Goal: Task Accomplishment & Management: Manage account settings

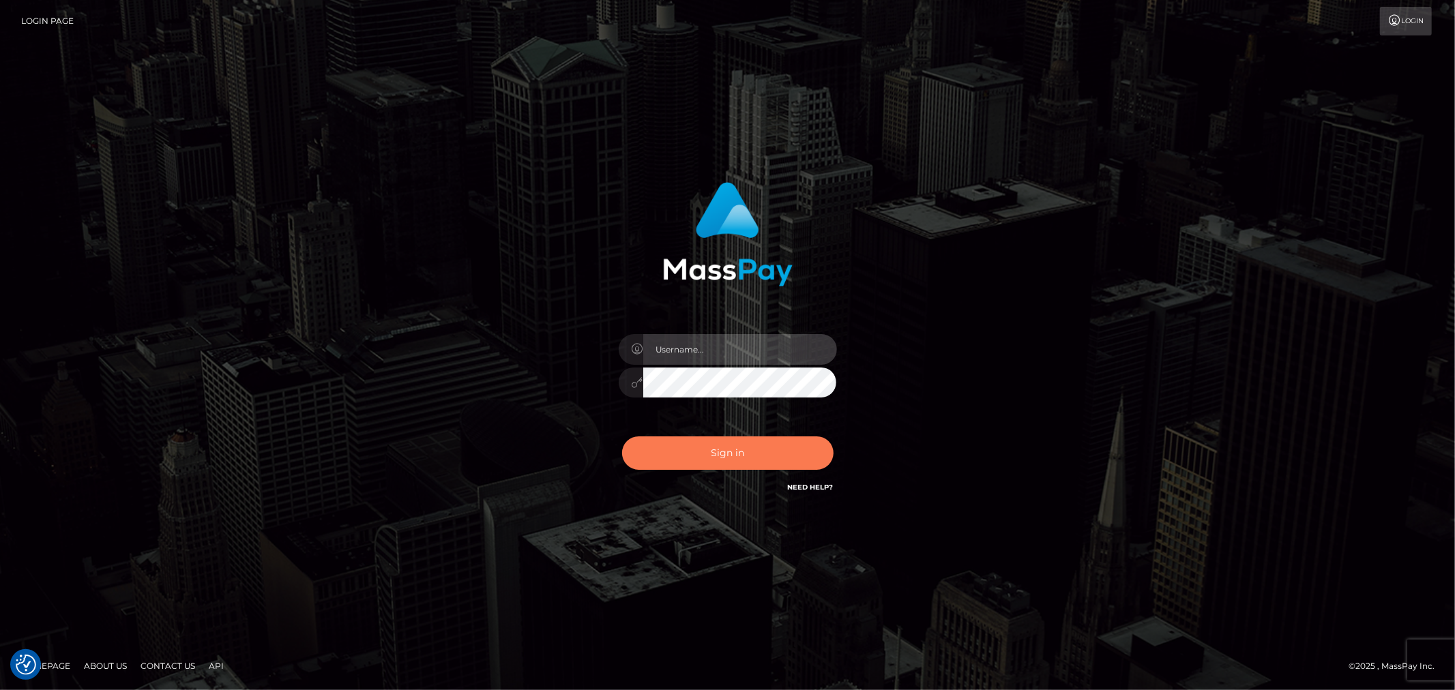
type input "Jessel.Silversocial"
click at [739, 468] on button "Sign in" at bounding box center [727, 452] width 211 height 33
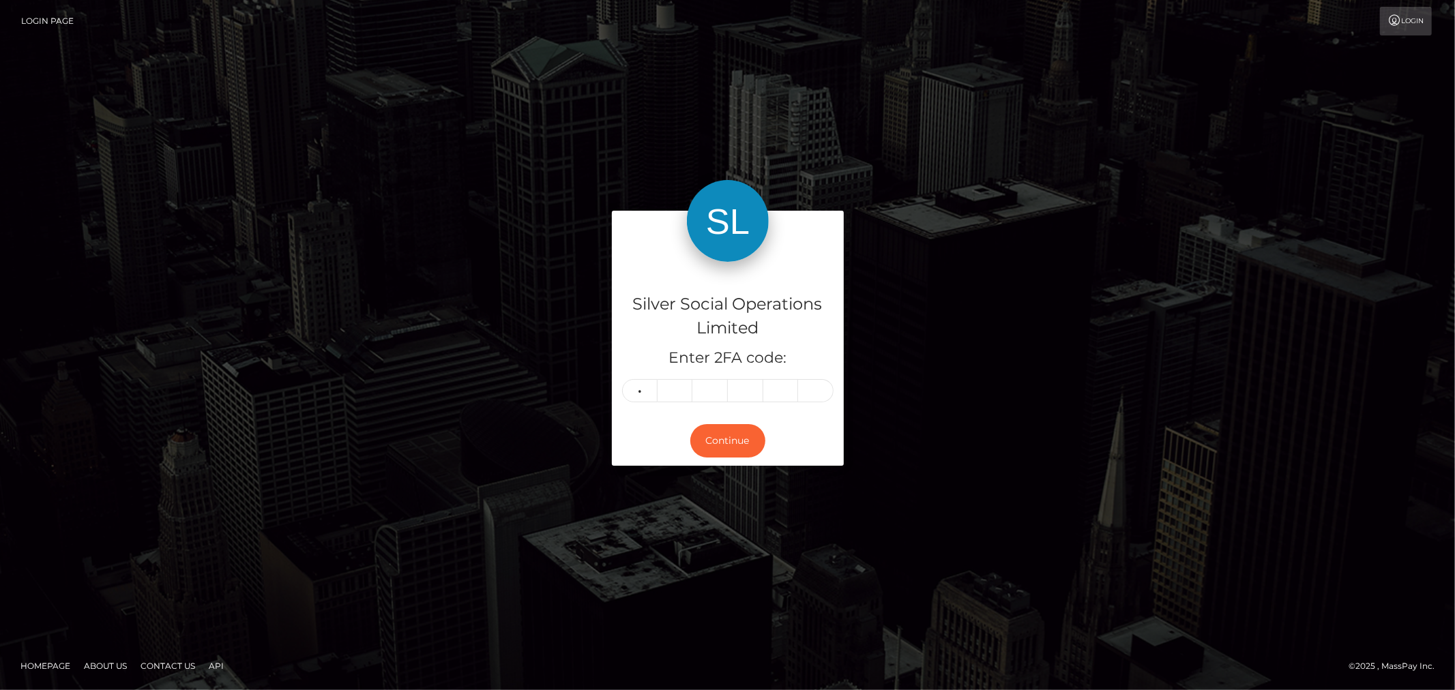
type input "1"
type input "9"
type input "8"
type input "2"
type input "1"
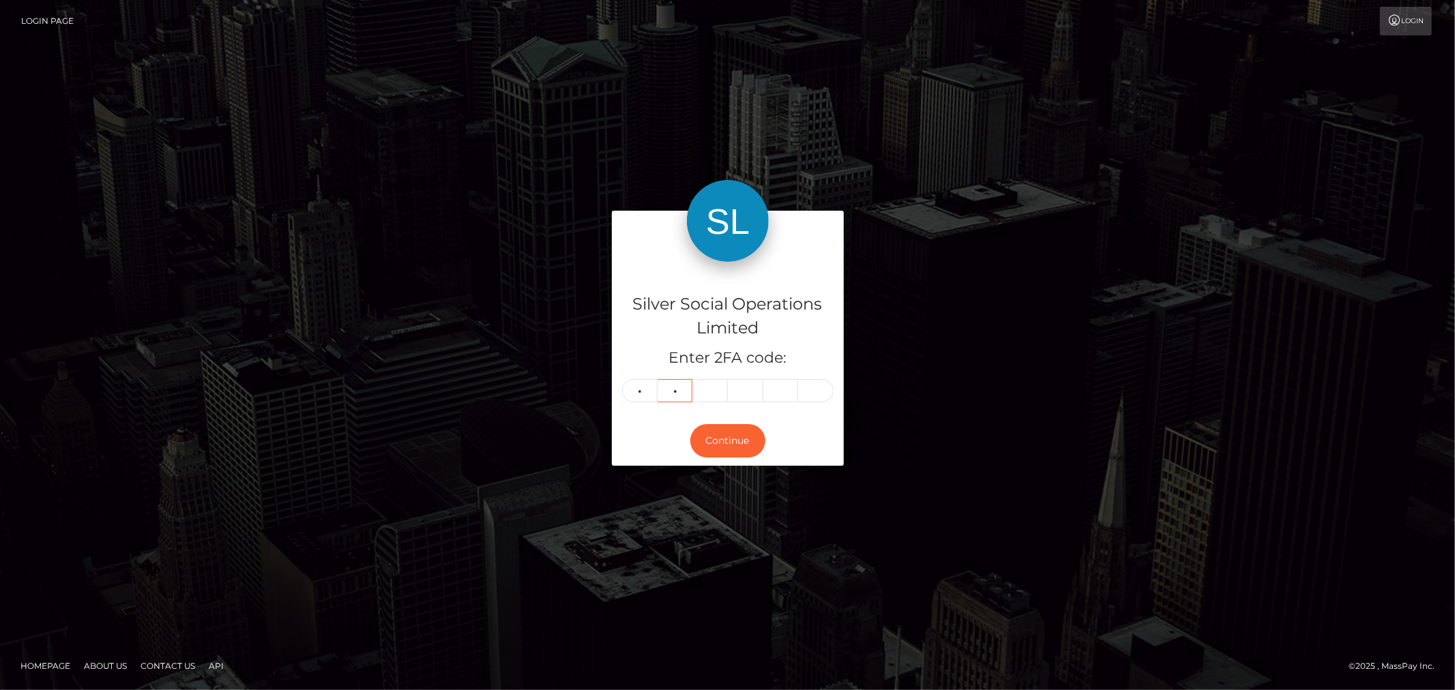
type input "2"
type input "9"
type input "8"
type input "2"
type input "4"
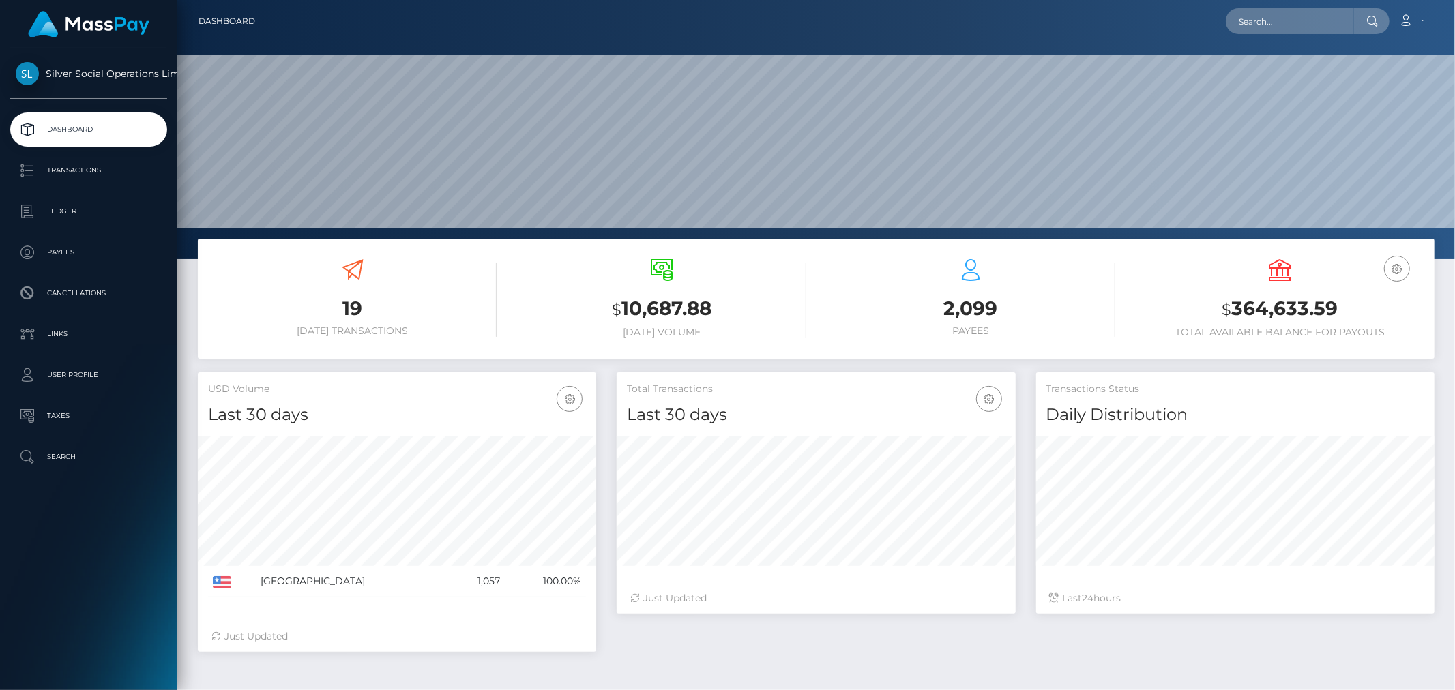
scroll to position [241, 398]
drag, startPoint x: 1224, startPoint y: 314, endPoint x: 1344, endPoint y: 314, distance: 120.0
click at [1344, 314] on h3 "$ 364,633.59" at bounding box center [1280, 309] width 288 height 28
copy h3 "$ 364,633.59"
drag, startPoint x: 120, startPoint y: 532, endPoint x: 161, endPoint y: 493, distance: 56.4
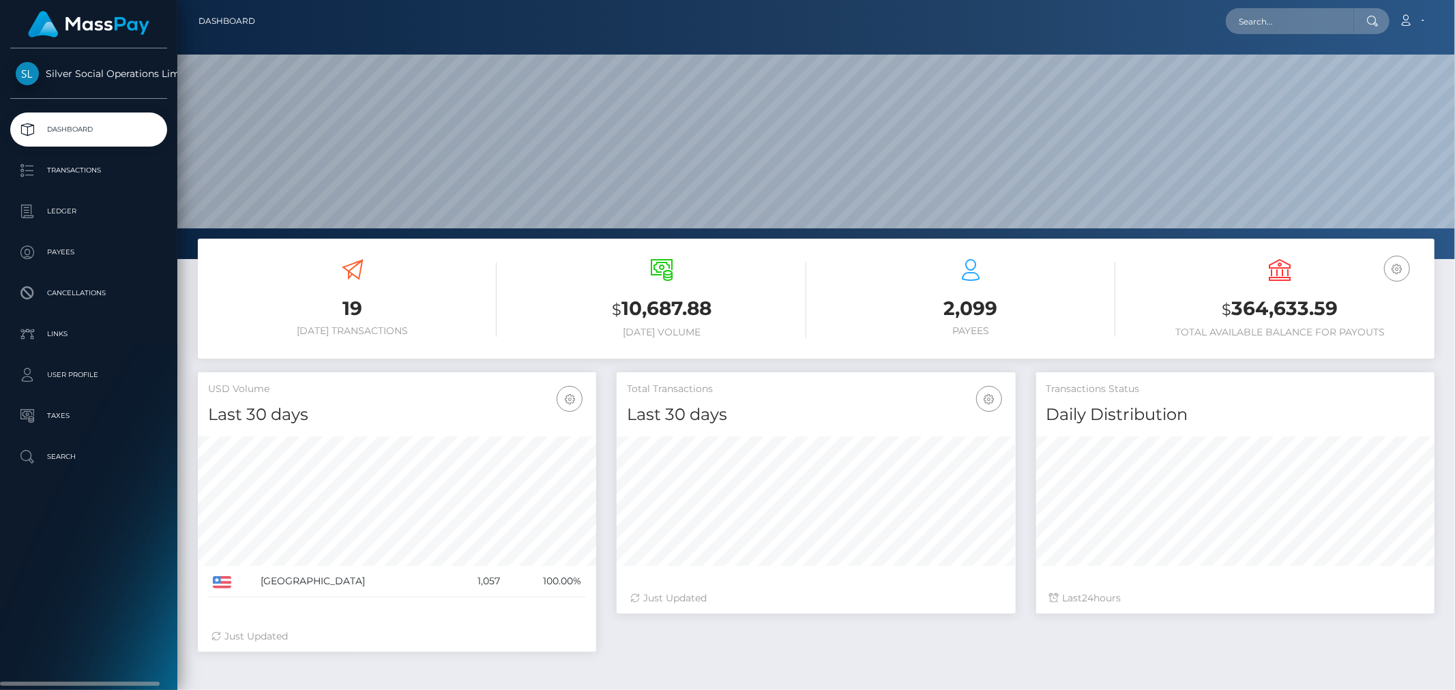
click at [120, 532] on div "Silver Social Operations Limited Dashboard Transactions Ledger Payees Cancellat…" at bounding box center [88, 367] width 177 height 639
